Goal: Task Accomplishment & Management: Use online tool/utility

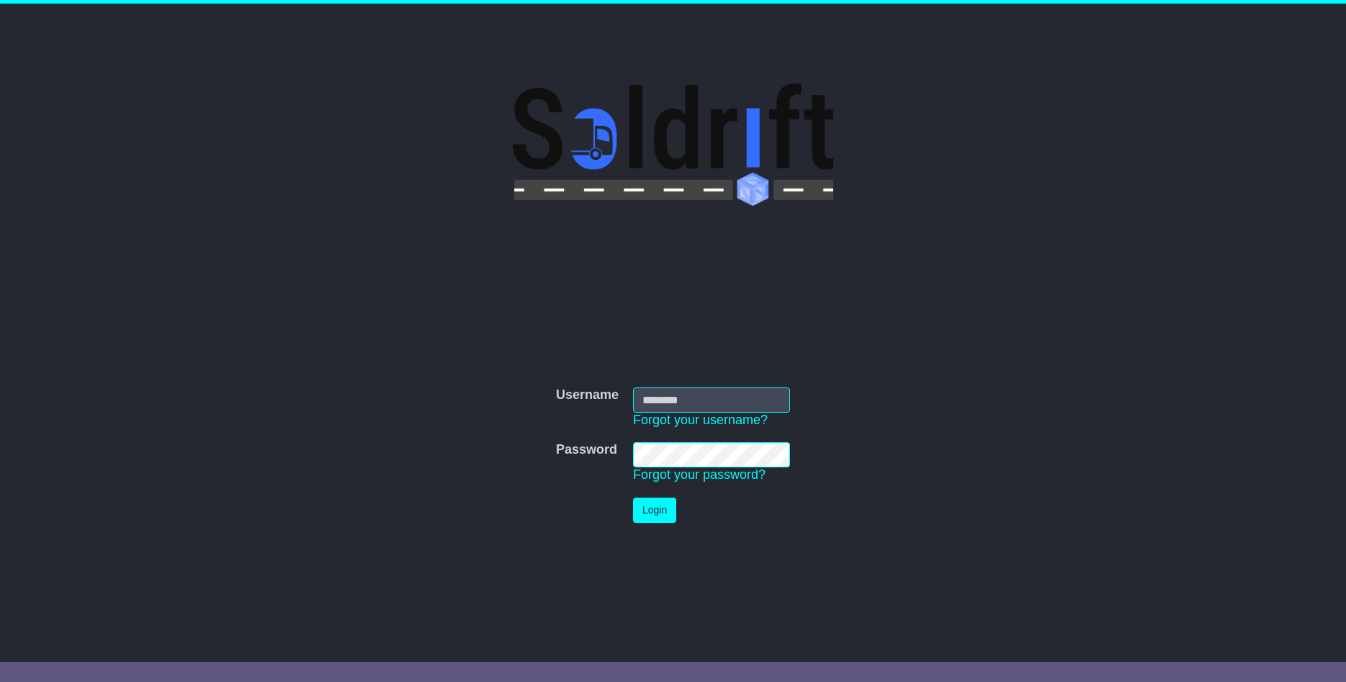
click at [685, 403] on input "Username" at bounding box center [711, 400] width 157 height 25
type input "**********"
click at [659, 514] on button "Login" at bounding box center [654, 510] width 43 height 25
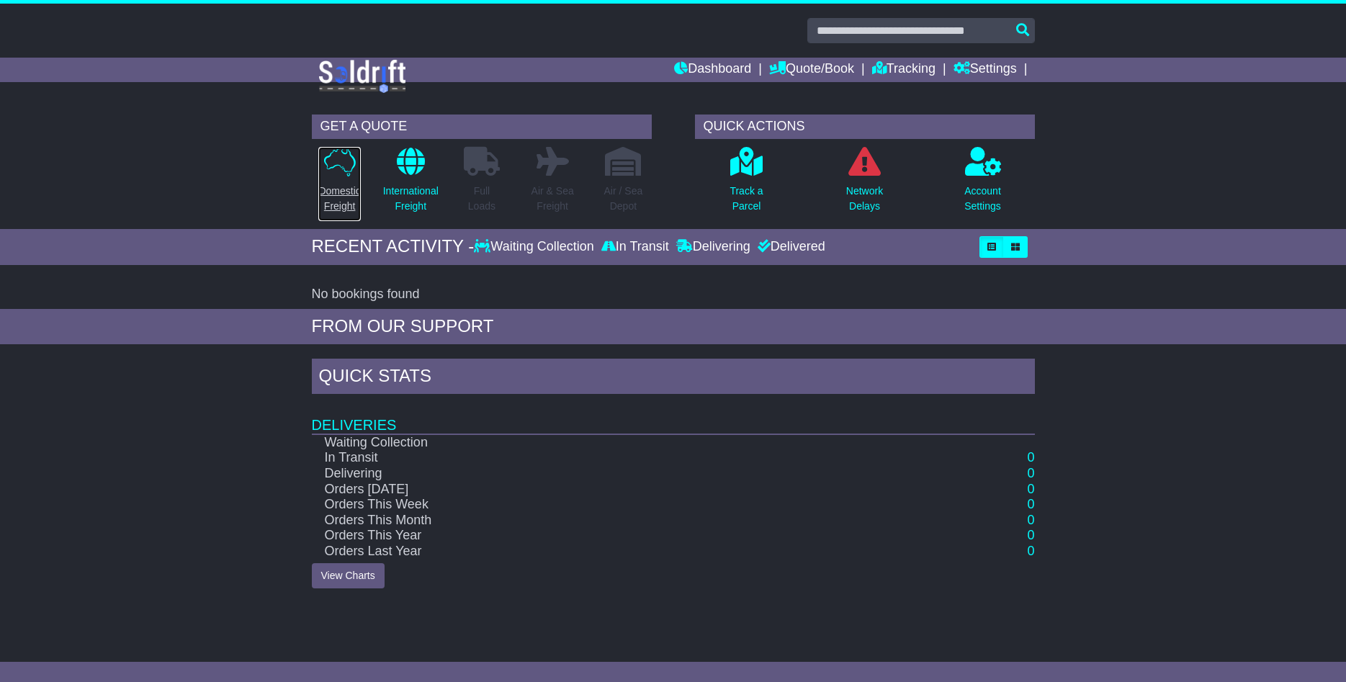
click at [336, 171] on icon at bounding box center [340, 162] width 32 height 30
